Goal: Navigation & Orientation: Find specific page/section

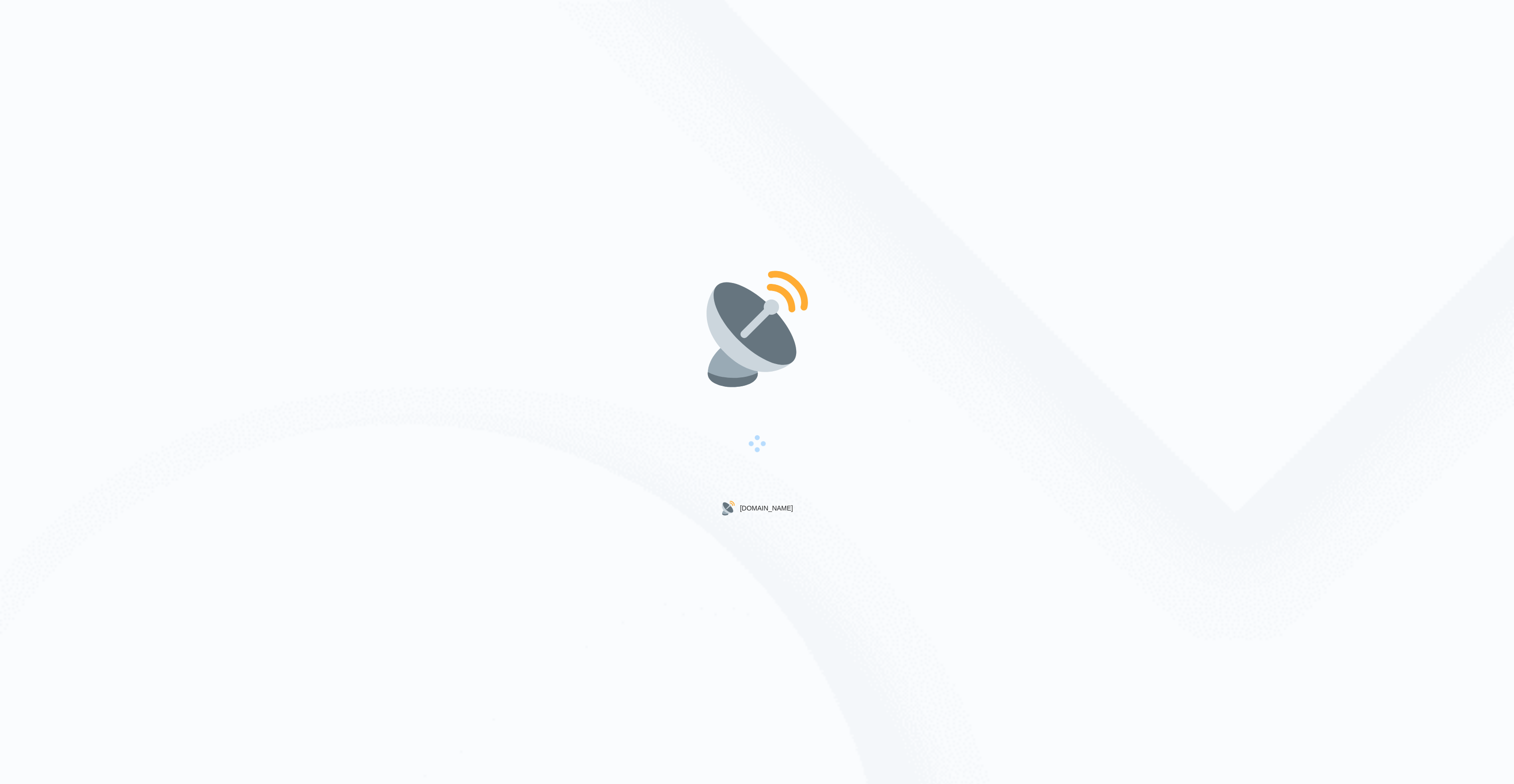
click at [778, 507] on div "Gigradar.io" at bounding box center [757, 508] width 72 height 15
click at [820, 505] on div "Gigradar.io" at bounding box center [757, 392] width 1514 height 784
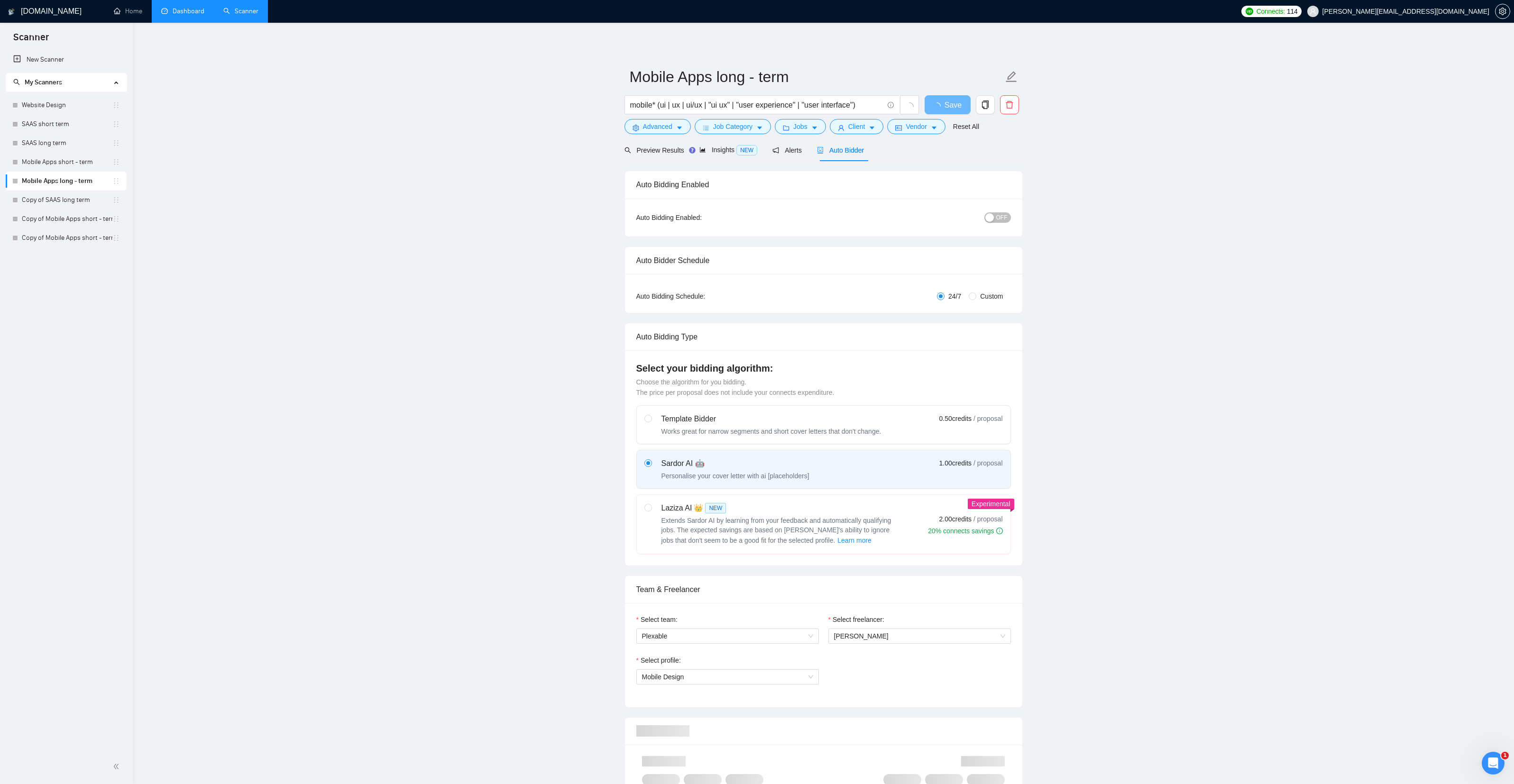
click at [170, 11] on link "Dashboard" at bounding box center [183, 11] width 43 height 8
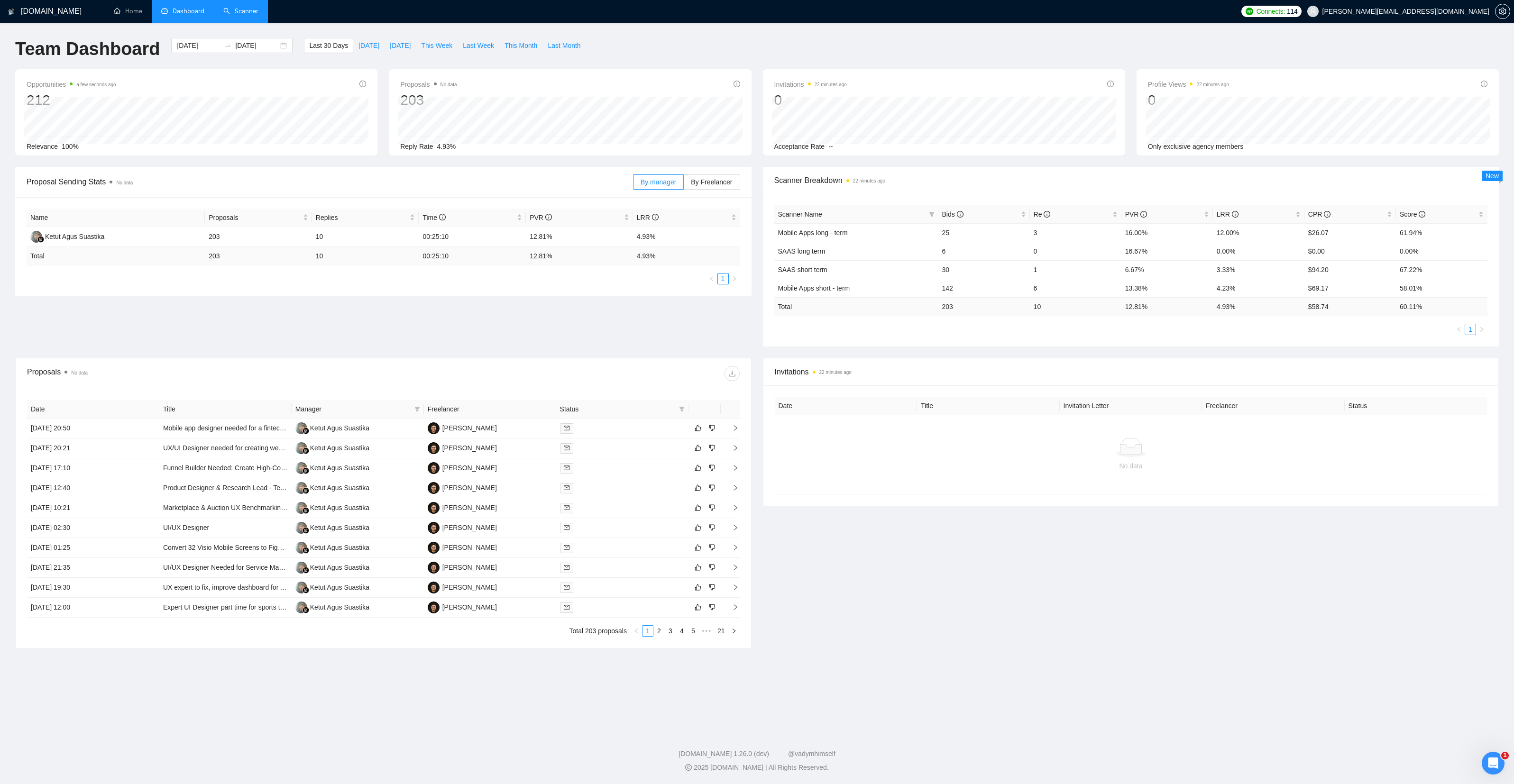
click at [241, 8] on link "Scanner" at bounding box center [241, 11] width 35 height 8
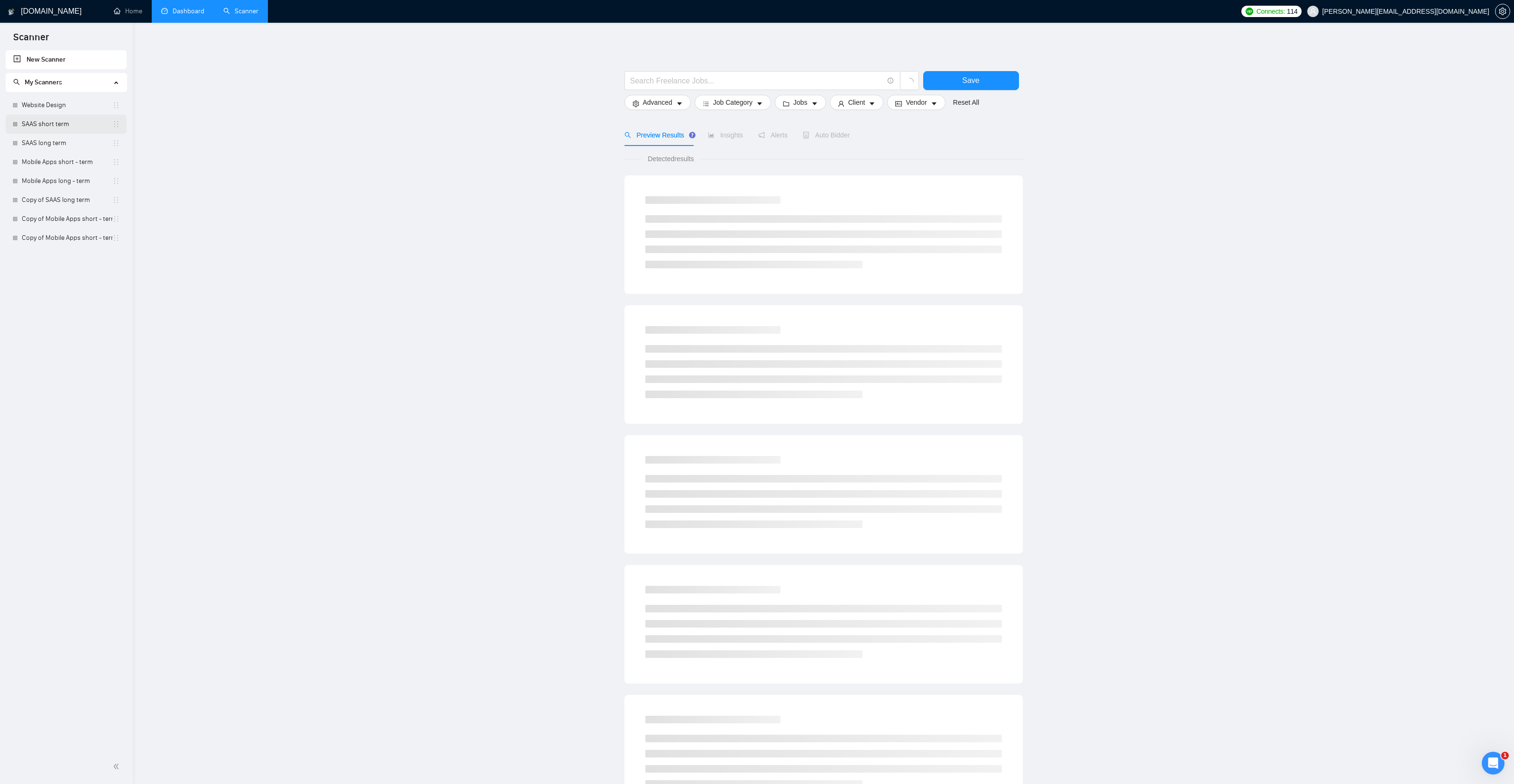
click at [41, 127] on link "SAAS short term" at bounding box center [67, 125] width 91 height 19
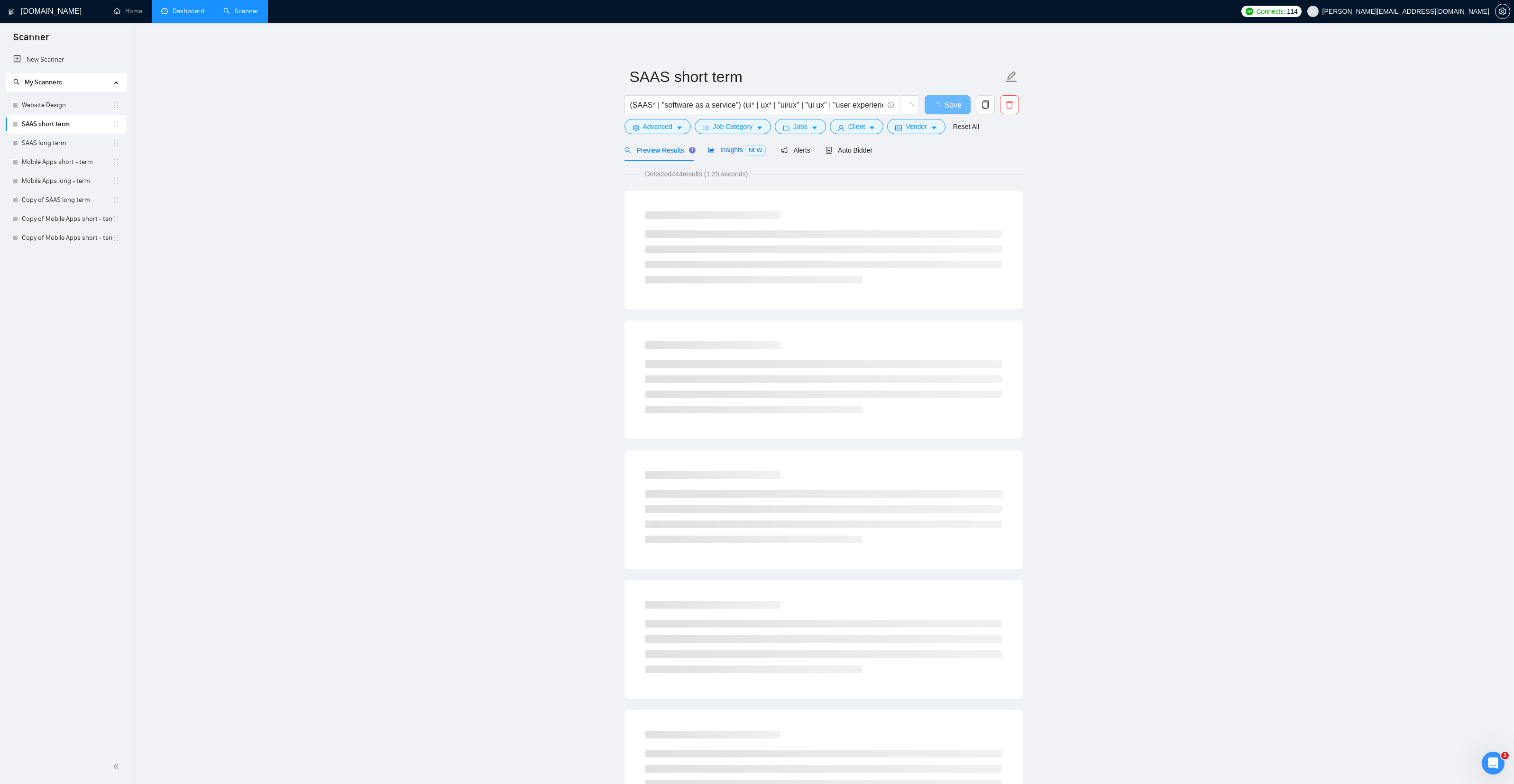
click at [729, 150] on span "Insights NEW" at bounding box center [737, 150] width 58 height 7
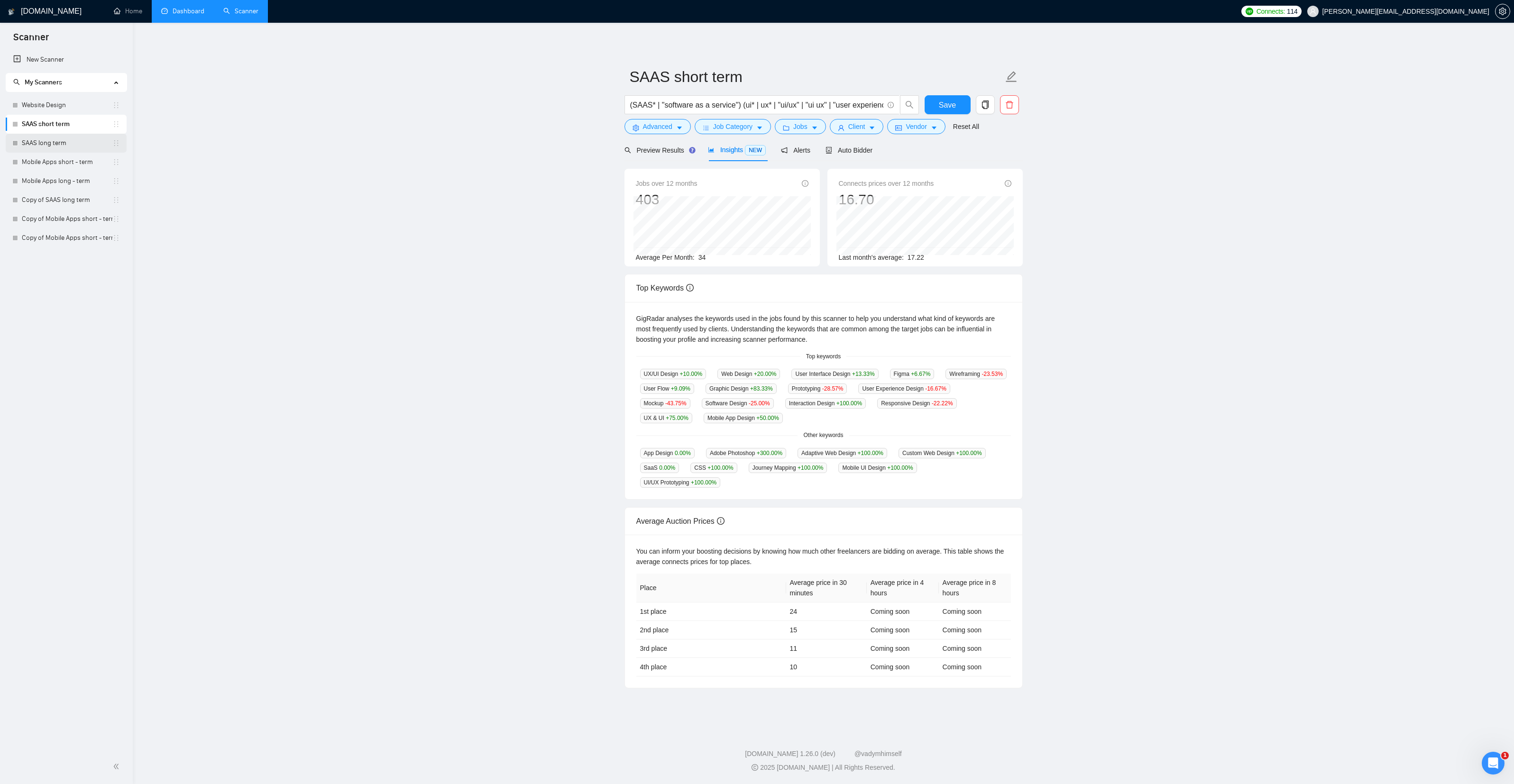
click at [32, 142] on link "SAAS long term" at bounding box center [67, 143] width 91 height 19
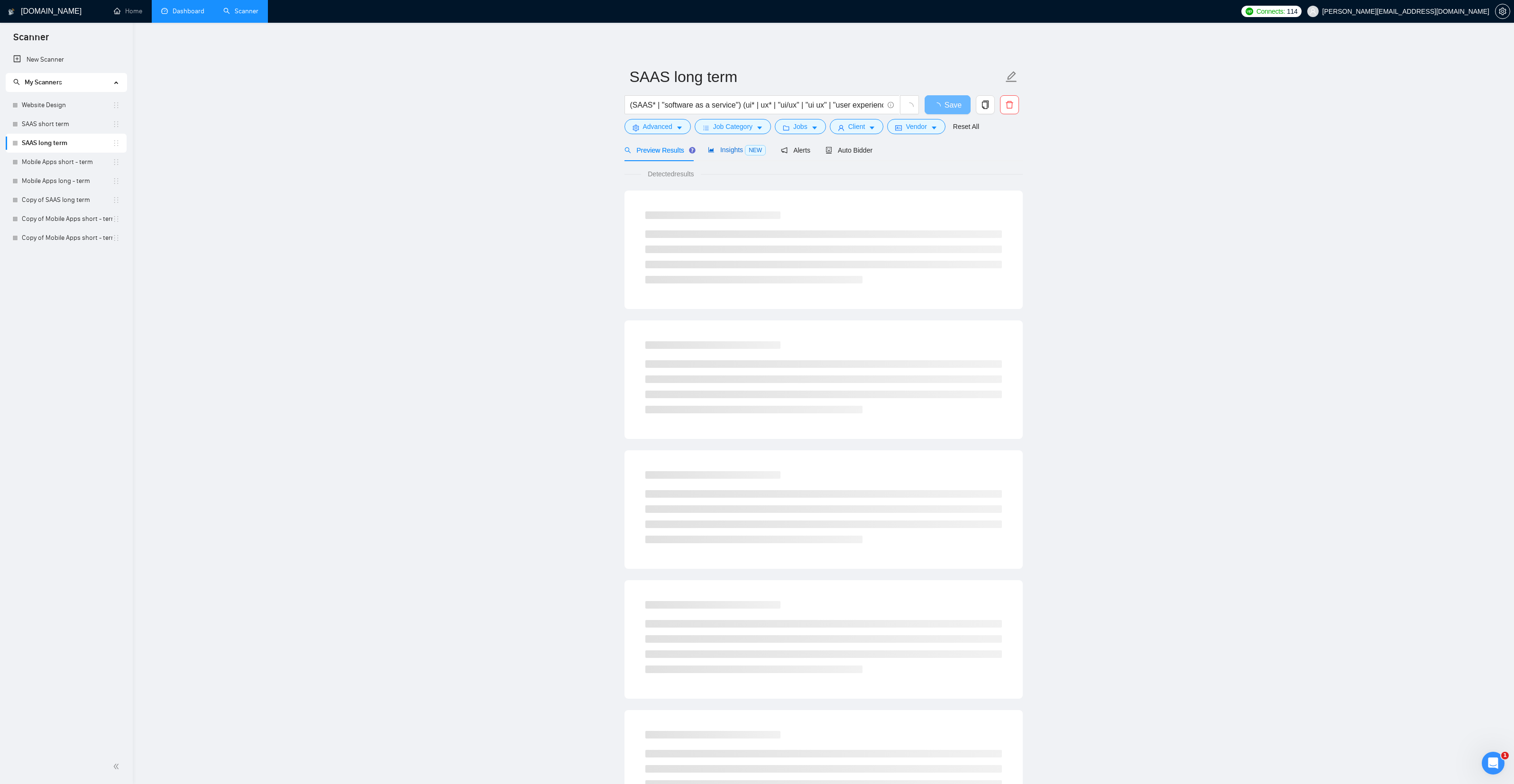
click at [722, 150] on span "Insights NEW" at bounding box center [737, 150] width 58 height 7
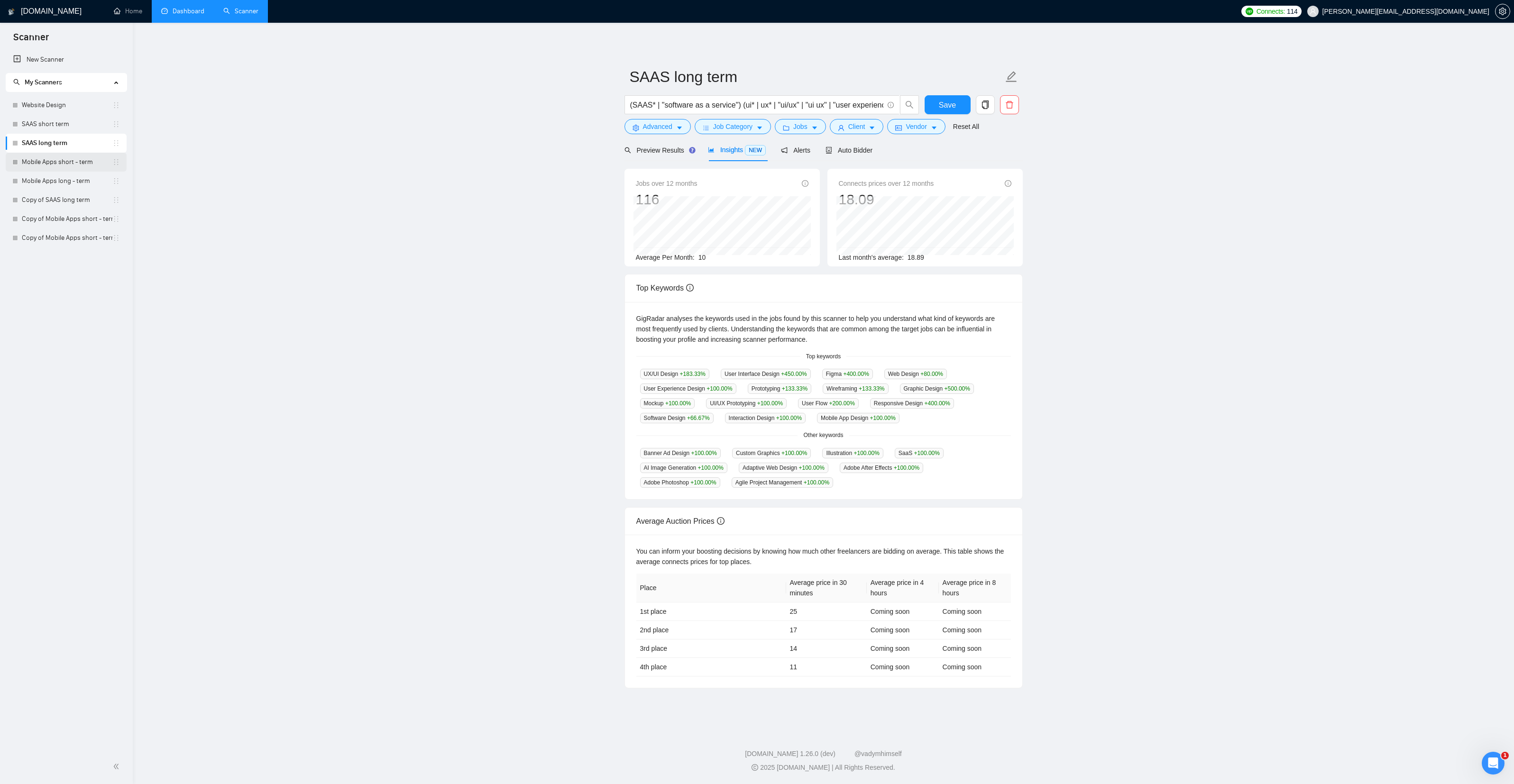
click at [55, 164] on link "Mobile Apps short - term" at bounding box center [67, 162] width 91 height 19
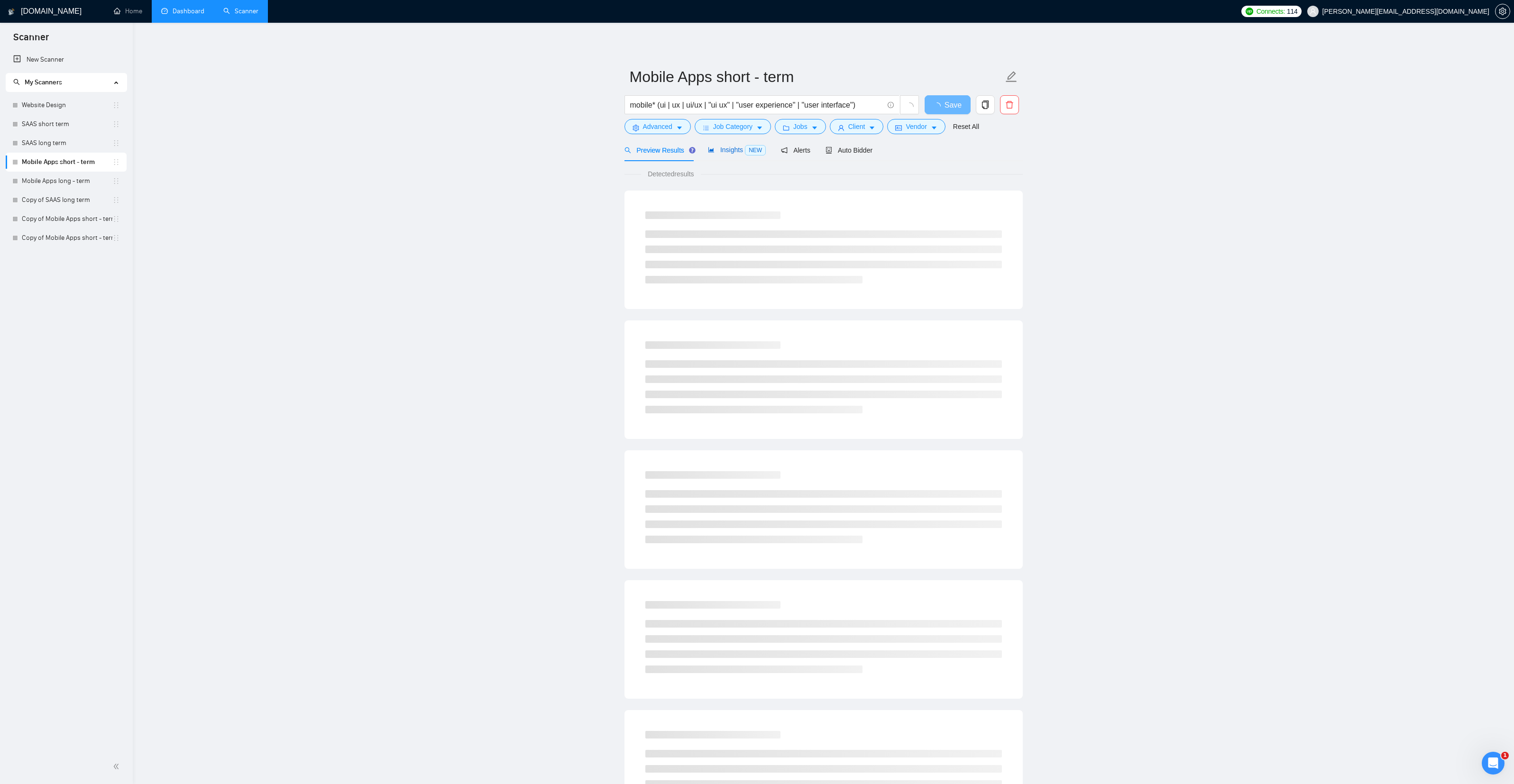
click at [727, 147] on span "Insights NEW" at bounding box center [737, 150] width 58 height 7
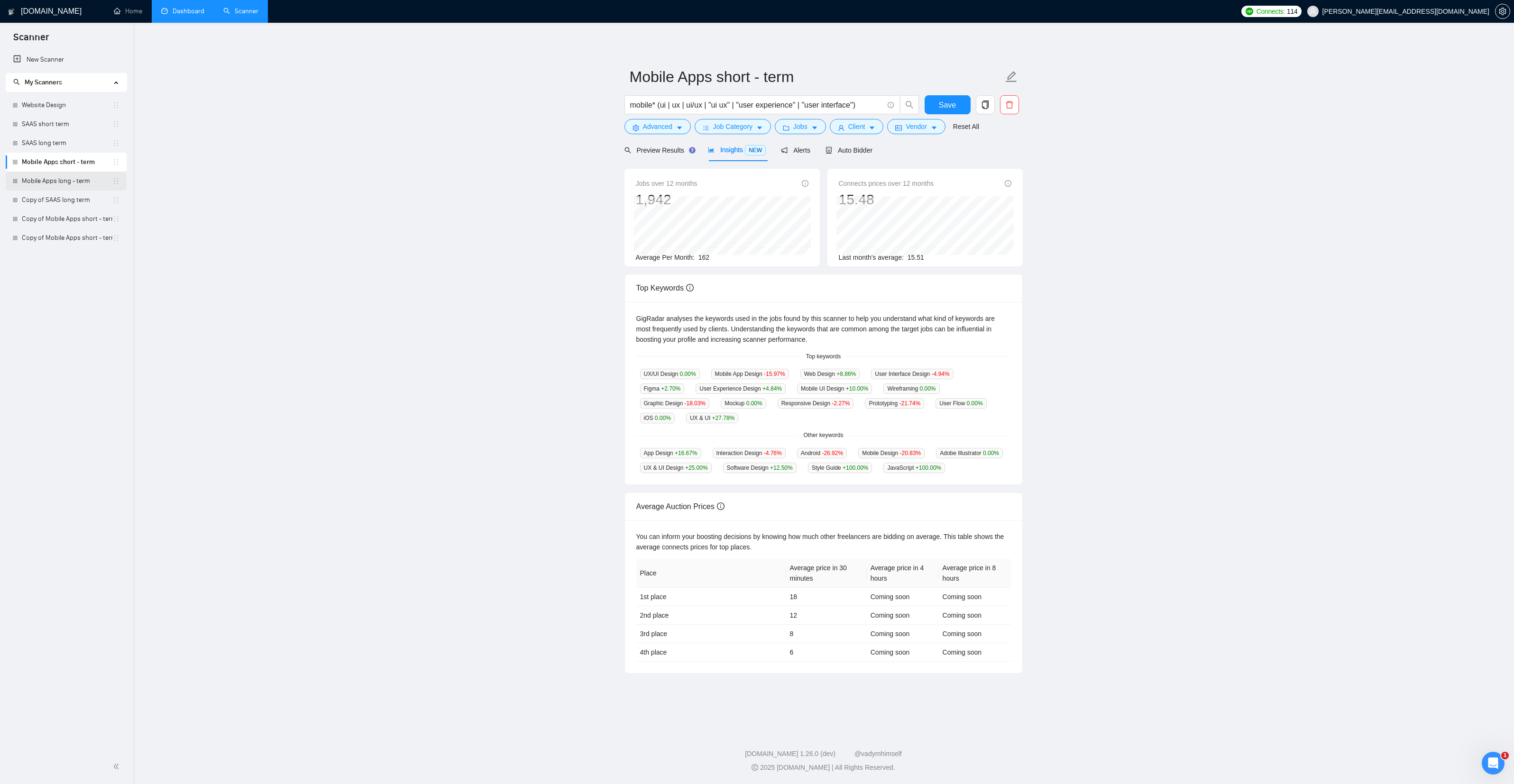
click at [68, 187] on link "Mobile Apps long - term" at bounding box center [67, 181] width 91 height 19
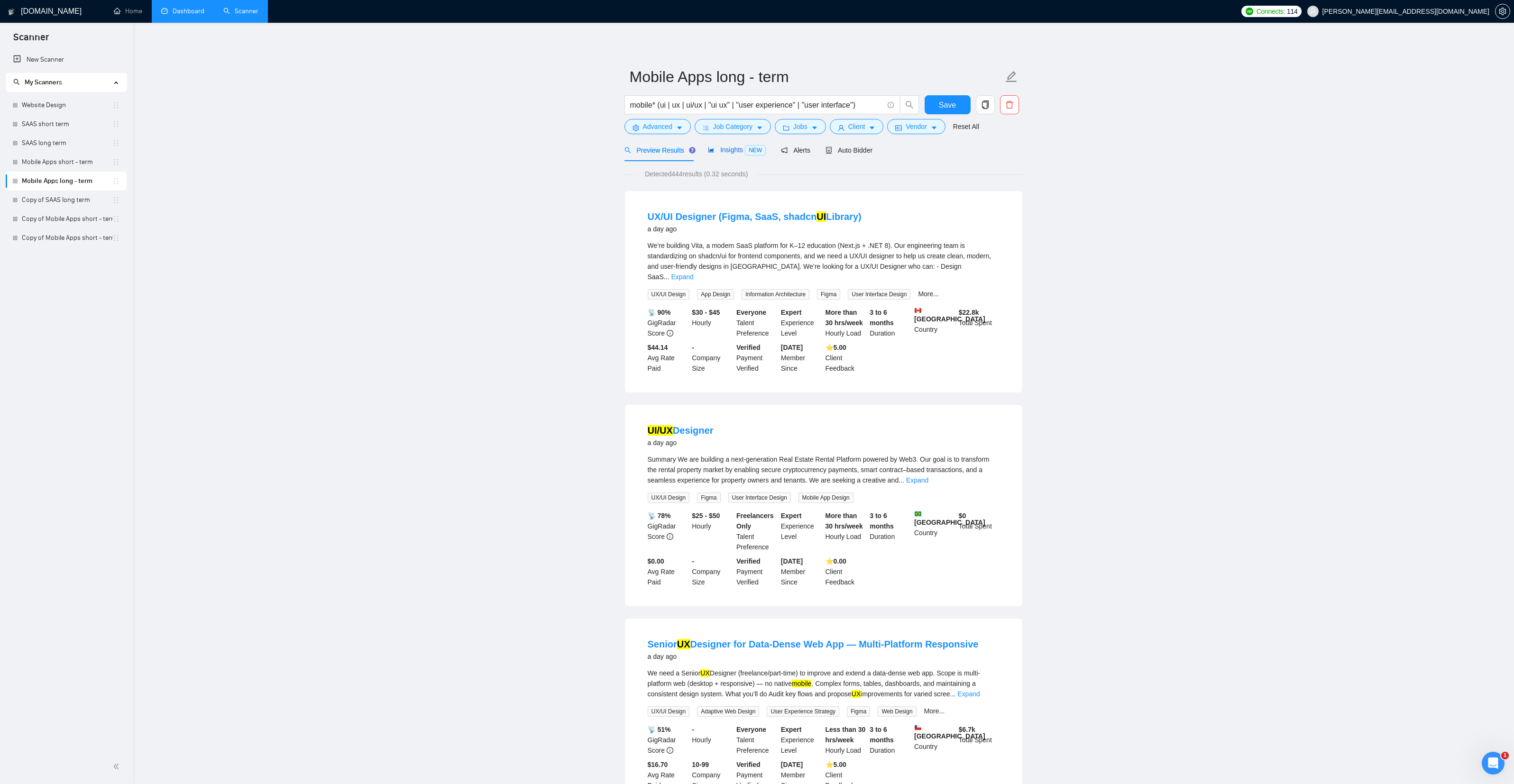
click at [731, 148] on span "Insights NEW" at bounding box center [737, 150] width 58 height 7
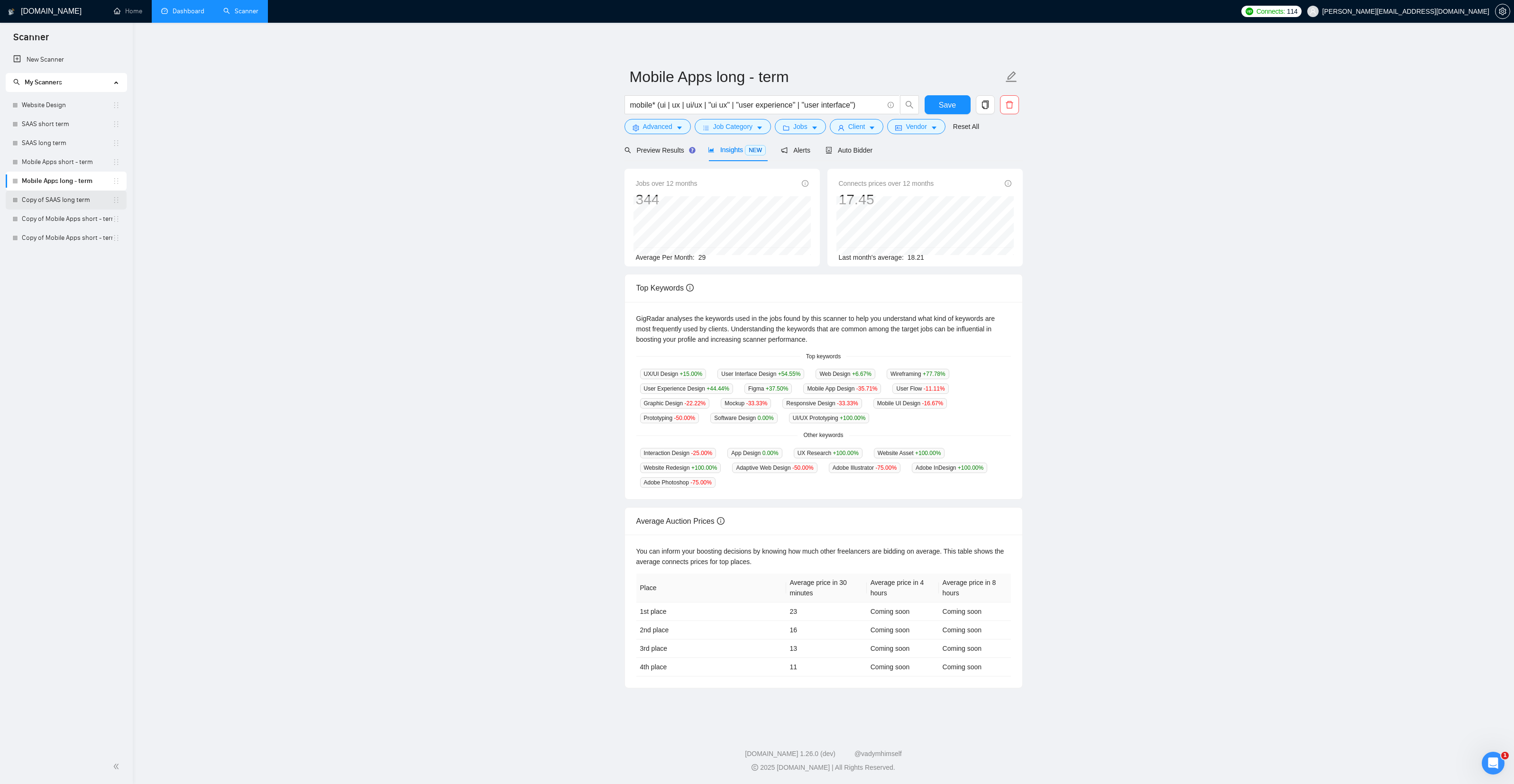
click at [40, 204] on link "Copy of SAAS long term" at bounding box center [67, 200] width 91 height 19
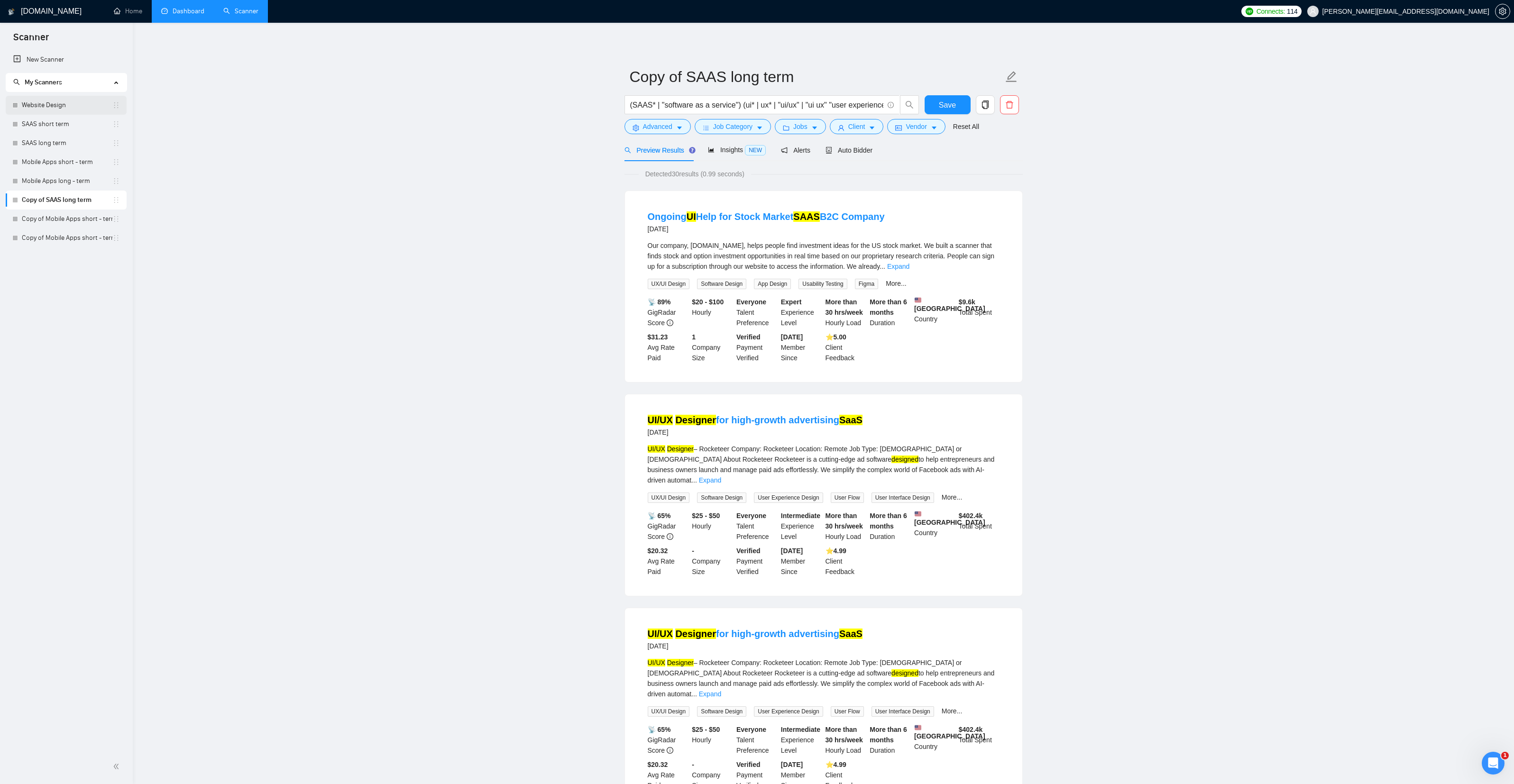
click at [43, 105] on link "Website Design" at bounding box center [67, 105] width 91 height 19
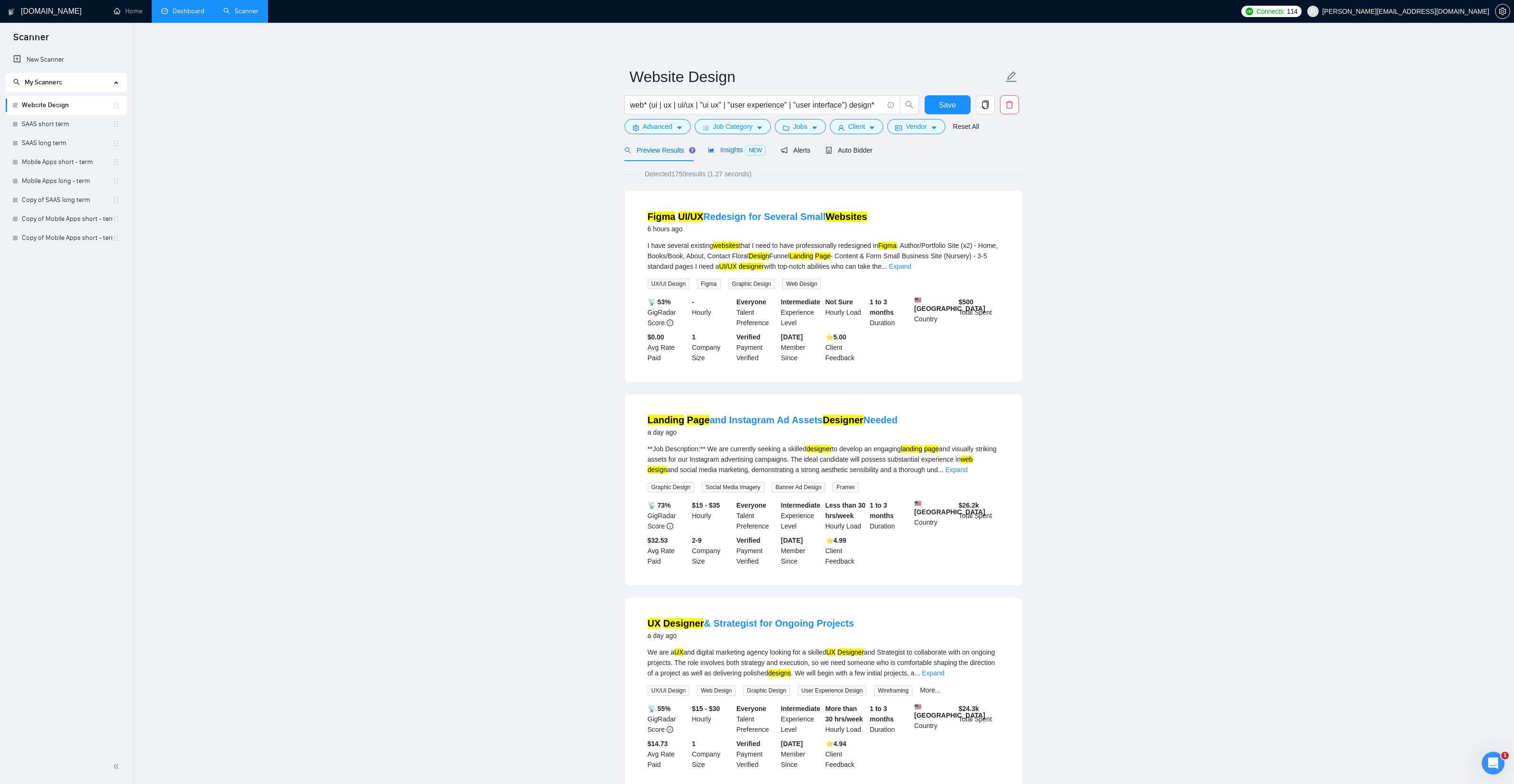
click at [727, 148] on span "Insights NEW" at bounding box center [737, 150] width 58 height 7
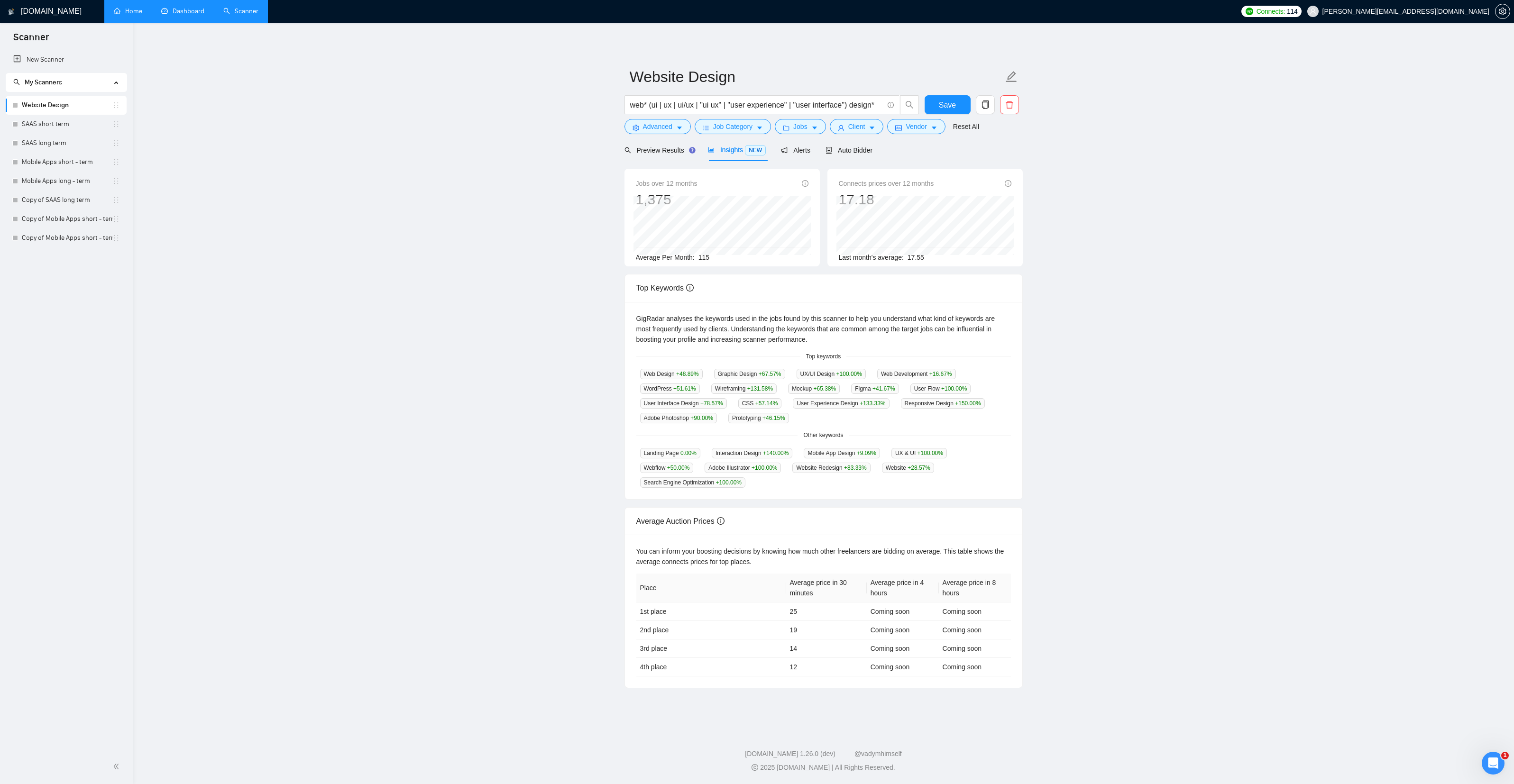
click at [139, 13] on link "Home" at bounding box center [128, 11] width 29 height 8
